Goal: Information Seeking & Learning: Understand process/instructions

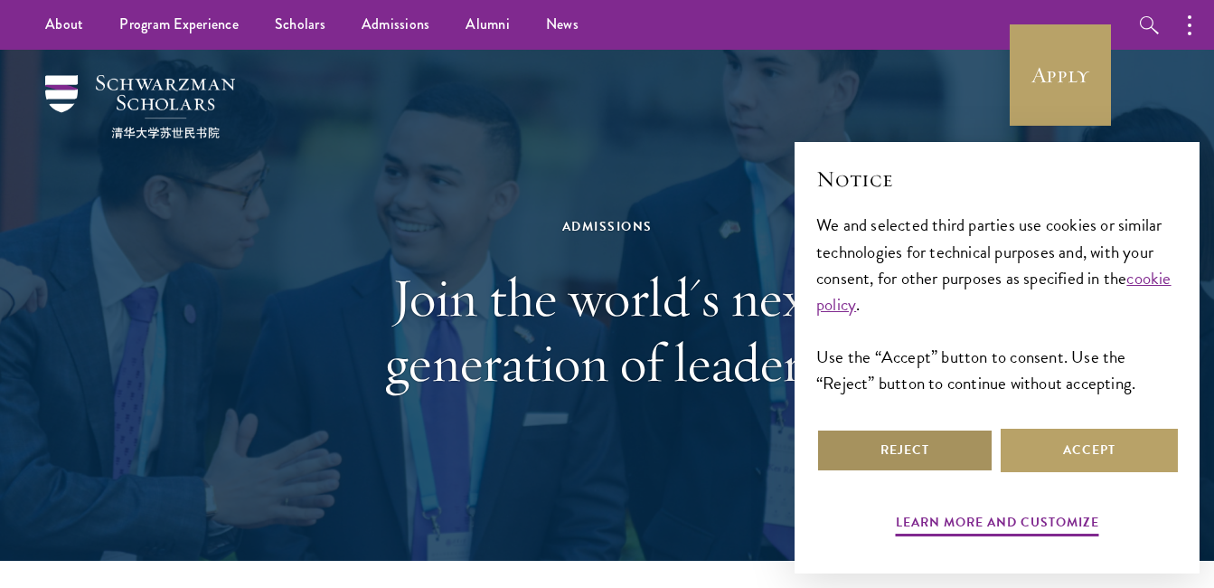
click at [951, 457] on button "Reject" at bounding box center [904, 450] width 177 height 43
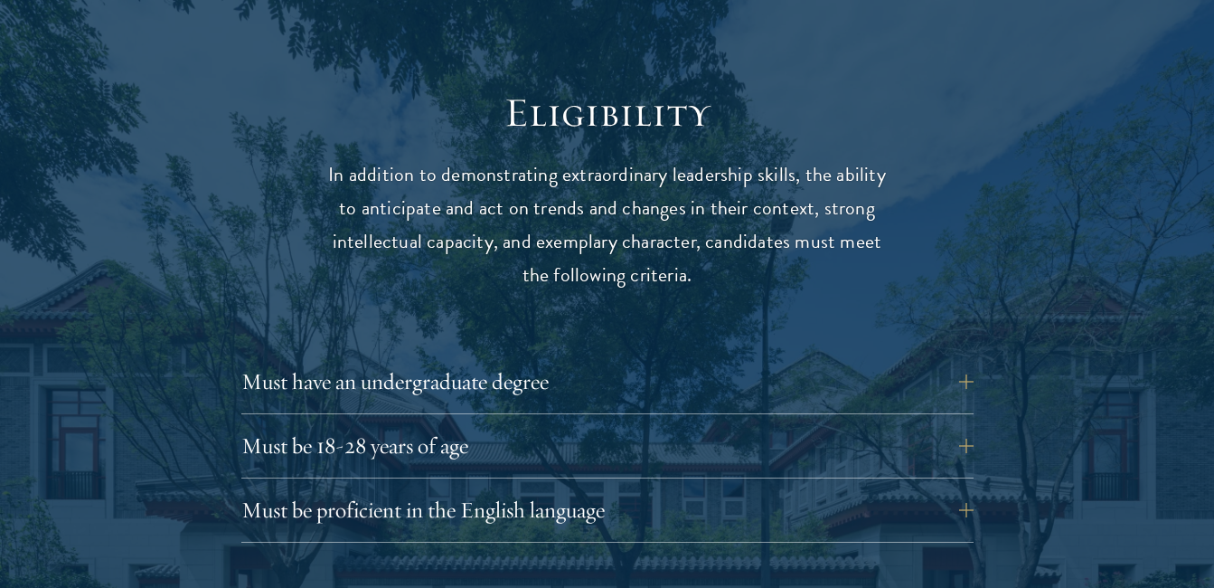
scroll to position [2351, 0]
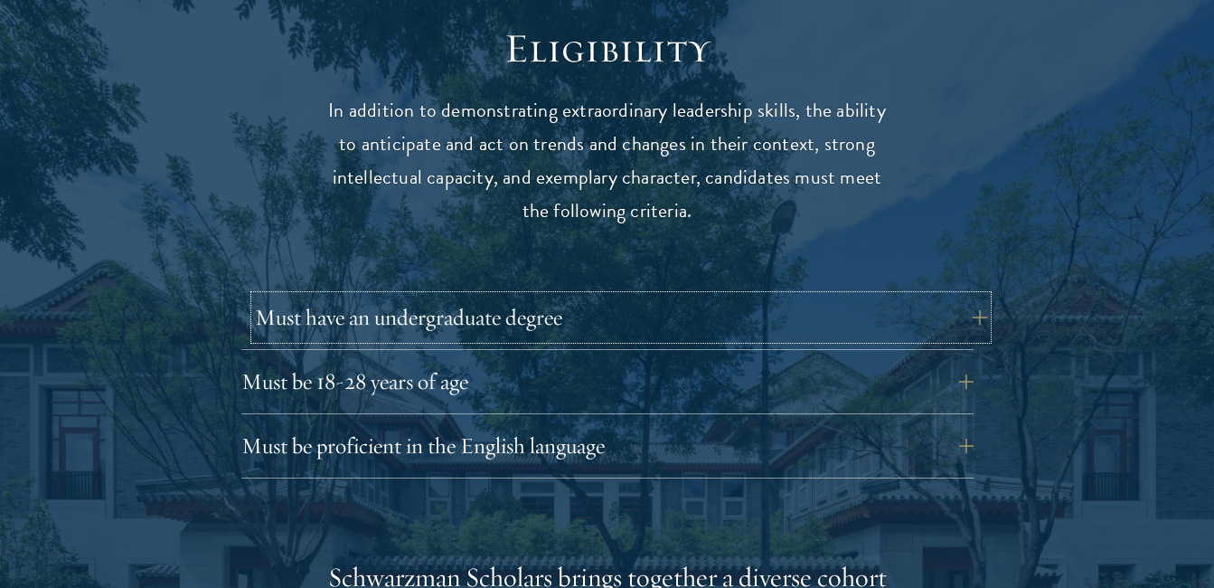
click at [964, 296] on button "Must have an undergraduate degree" at bounding box center [621, 317] width 732 height 43
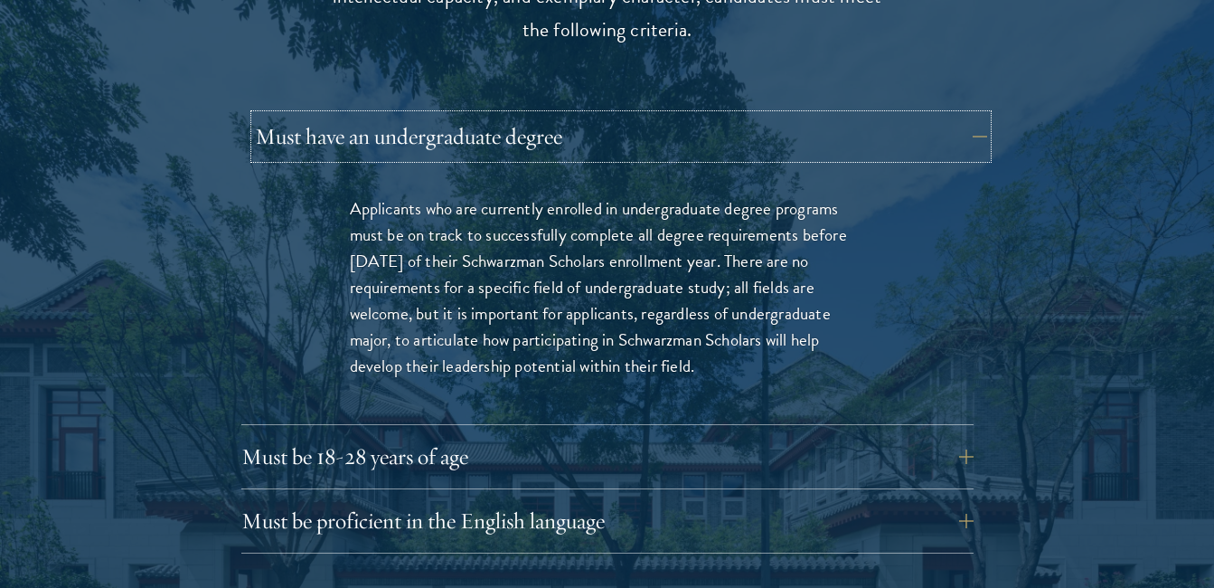
scroll to position [2568, 0]
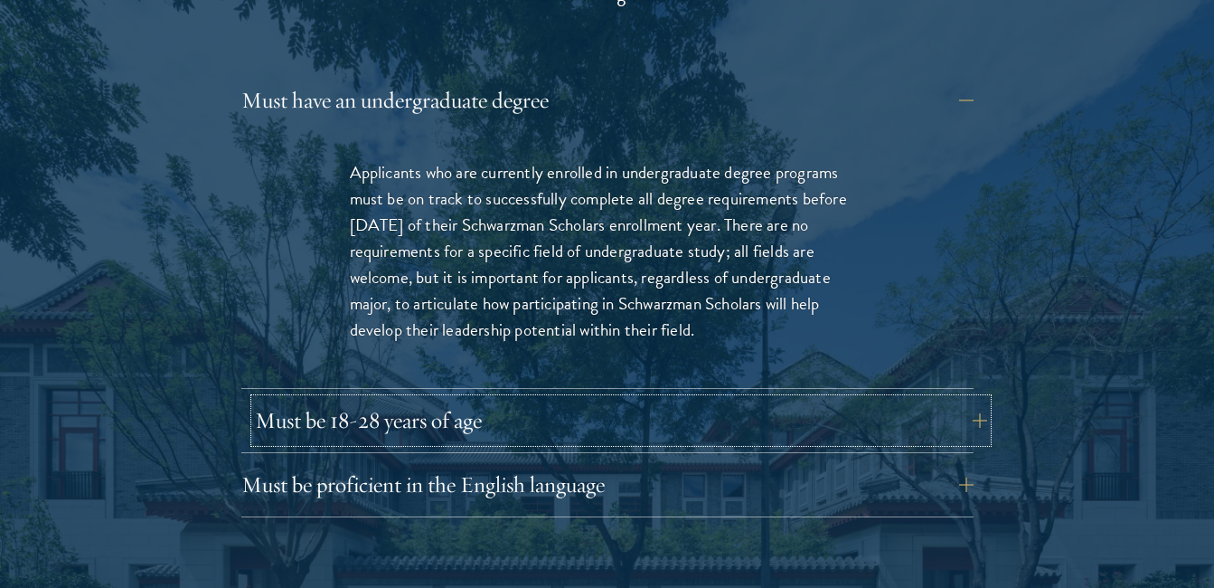
click at [966, 399] on button "Must be 18-28 years of age" at bounding box center [621, 420] width 732 height 43
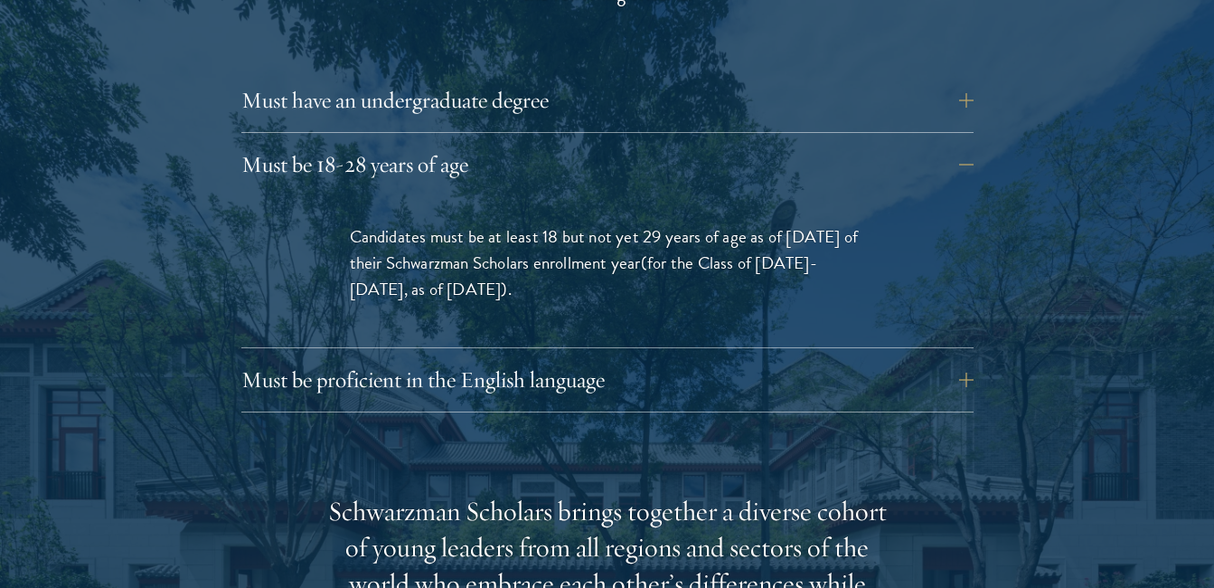
click at [1090, 376] on div at bounding box center [607, 518] width 1214 height 1605
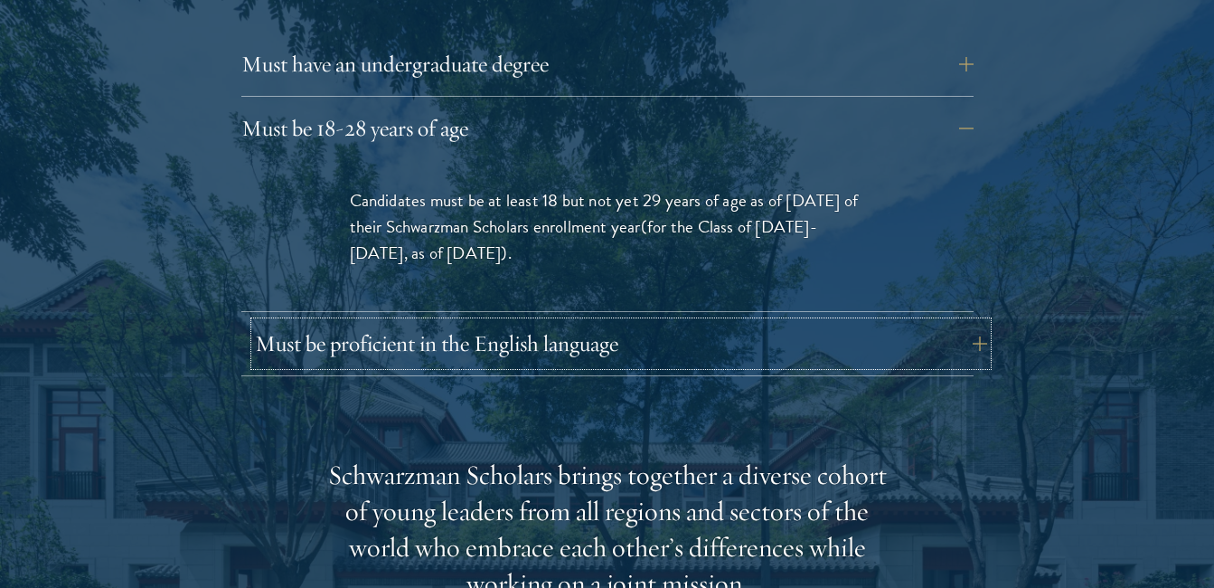
click at [959, 322] on button "Must be proficient in the English language" at bounding box center [621, 343] width 732 height 43
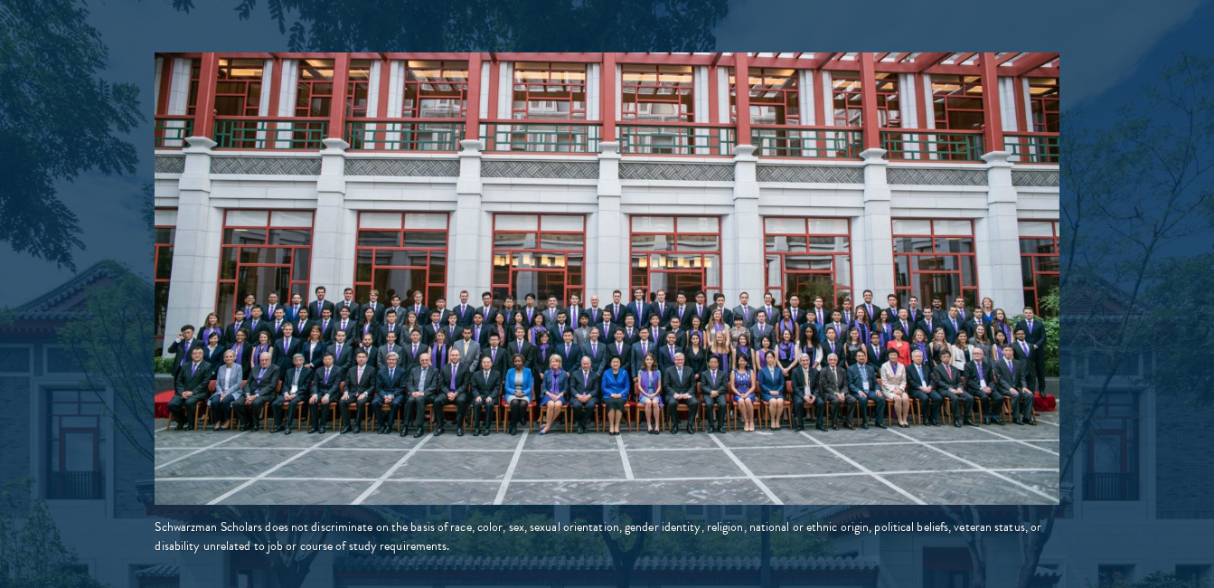
scroll to position [3580, 0]
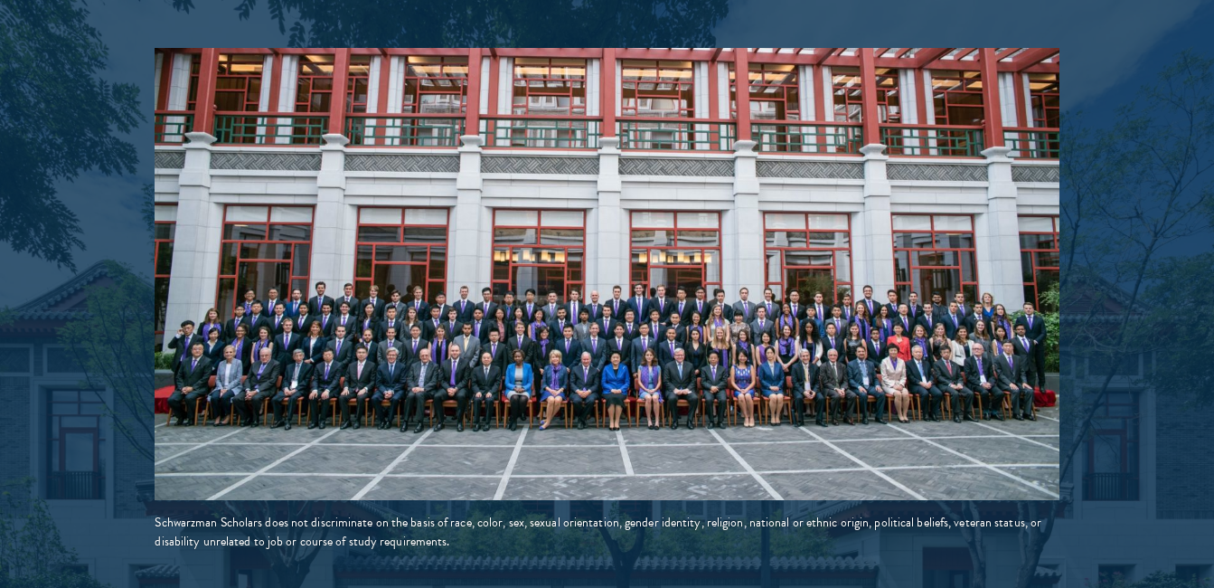
click at [643, 270] on img at bounding box center [607, 274] width 904 height 452
click at [613, 322] on img at bounding box center [607, 274] width 904 height 452
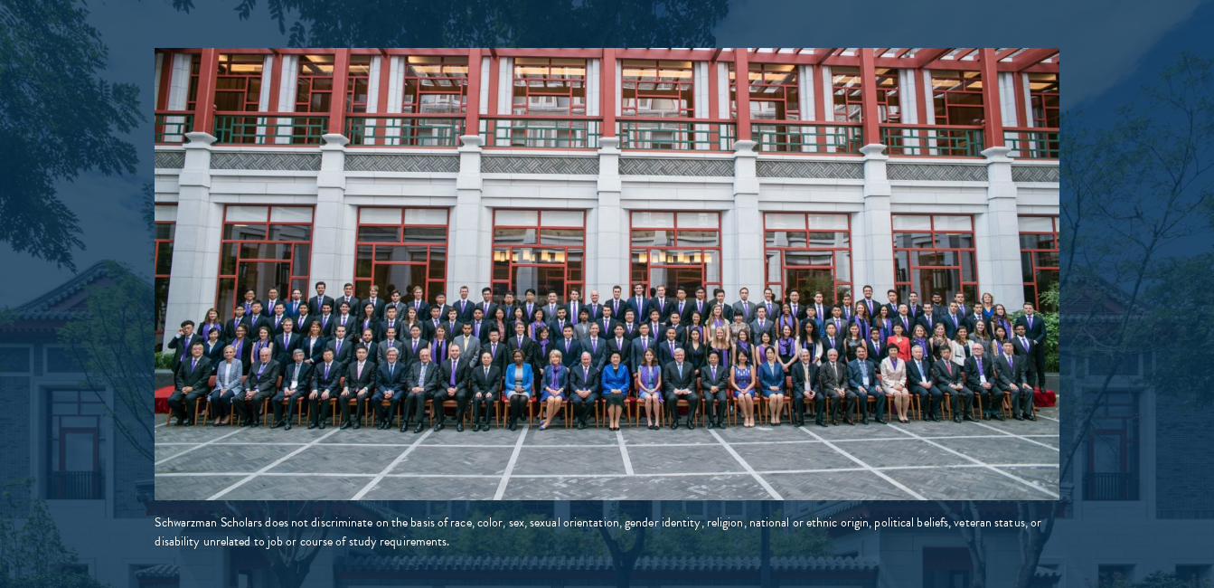
scroll to position [3653, 0]
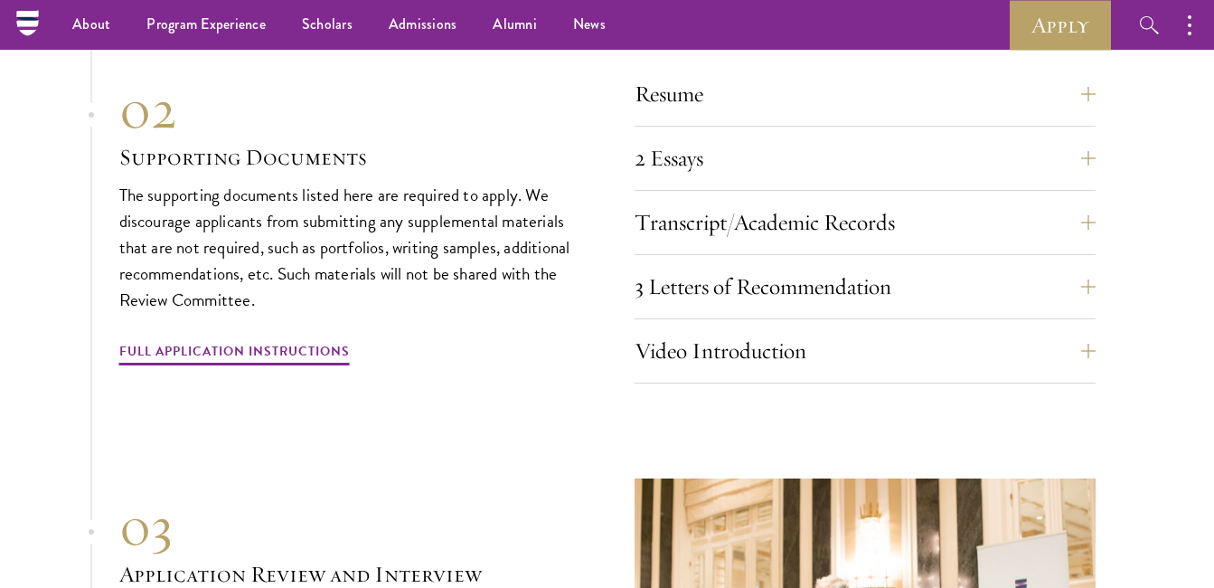
scroll to position [6691, 0]
